Goal: Transaction & Acquisition: Purchase product/service

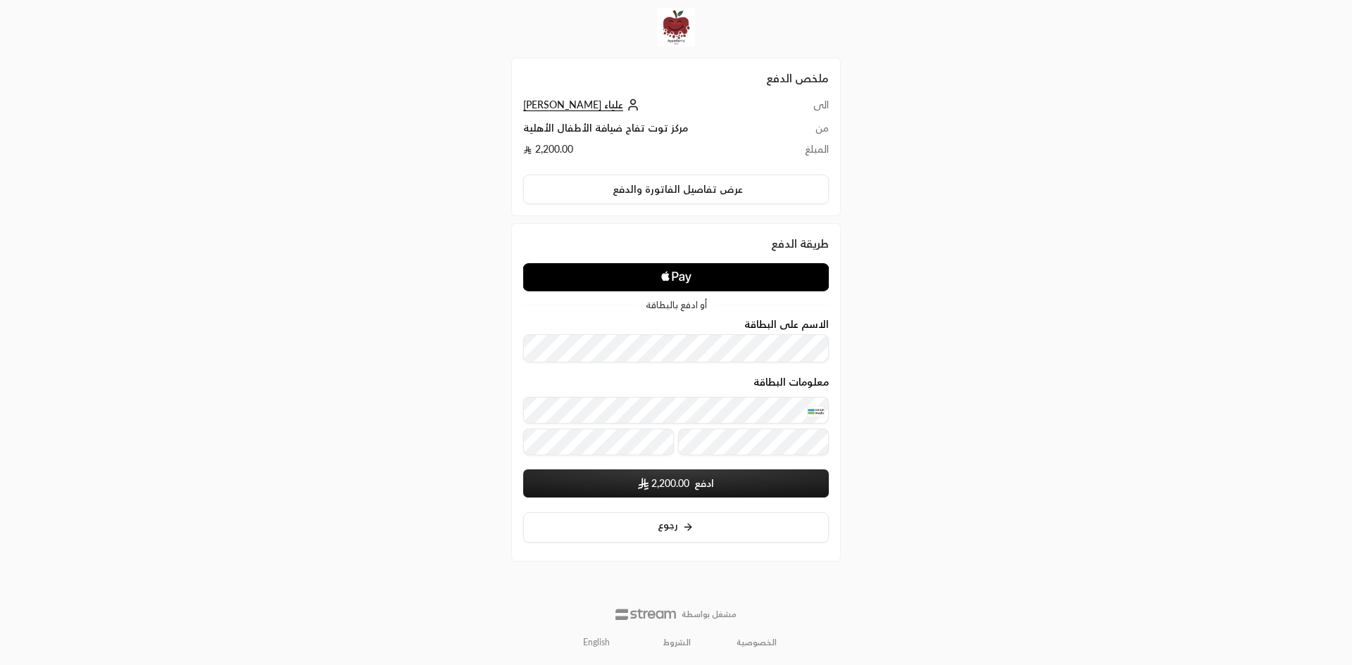
click at [691, 489] on button "ادفع 2,200.00" at bounding box center [676, 484] width 306 height 28
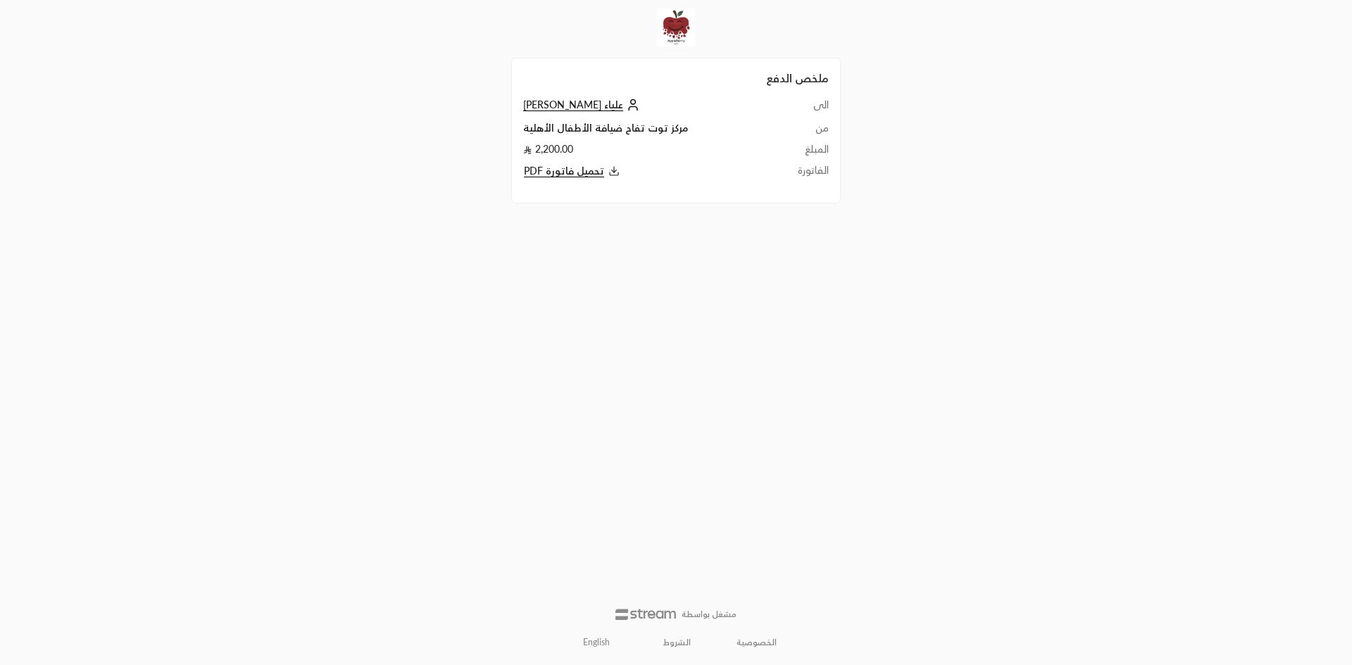
click at [590, 170] on span "تحميل فاتورة PDF" at bounding box center [564, 171] width 80 height 13
